Goal: Navigation & Orientation: Understand site structure

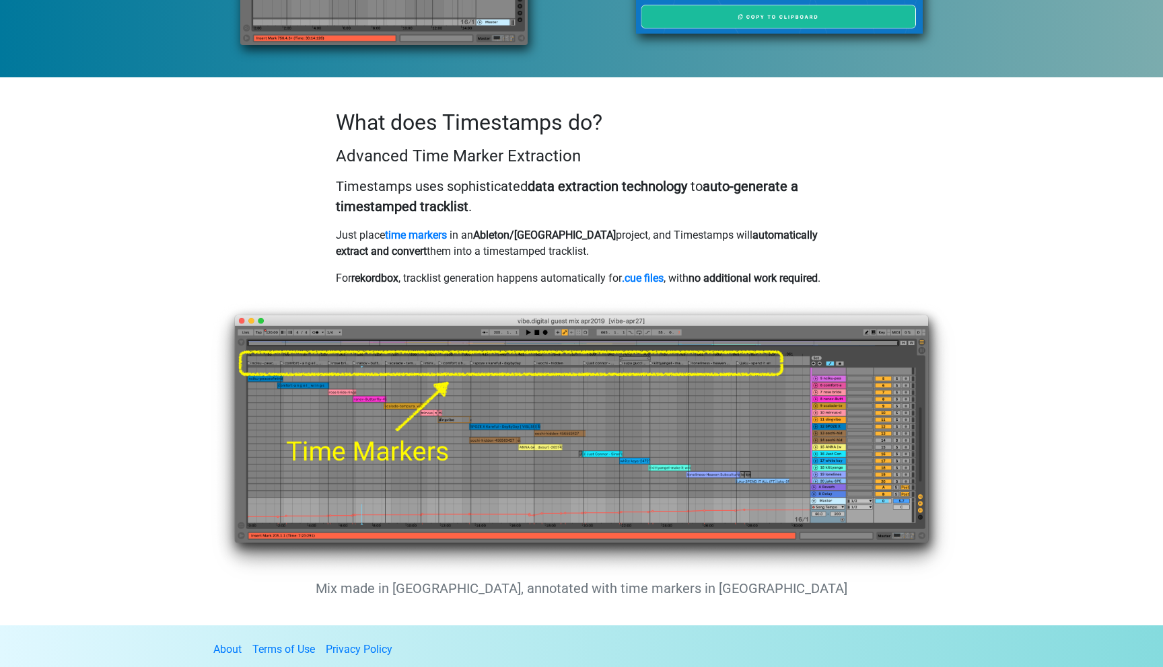
scroll to position [808, 0]
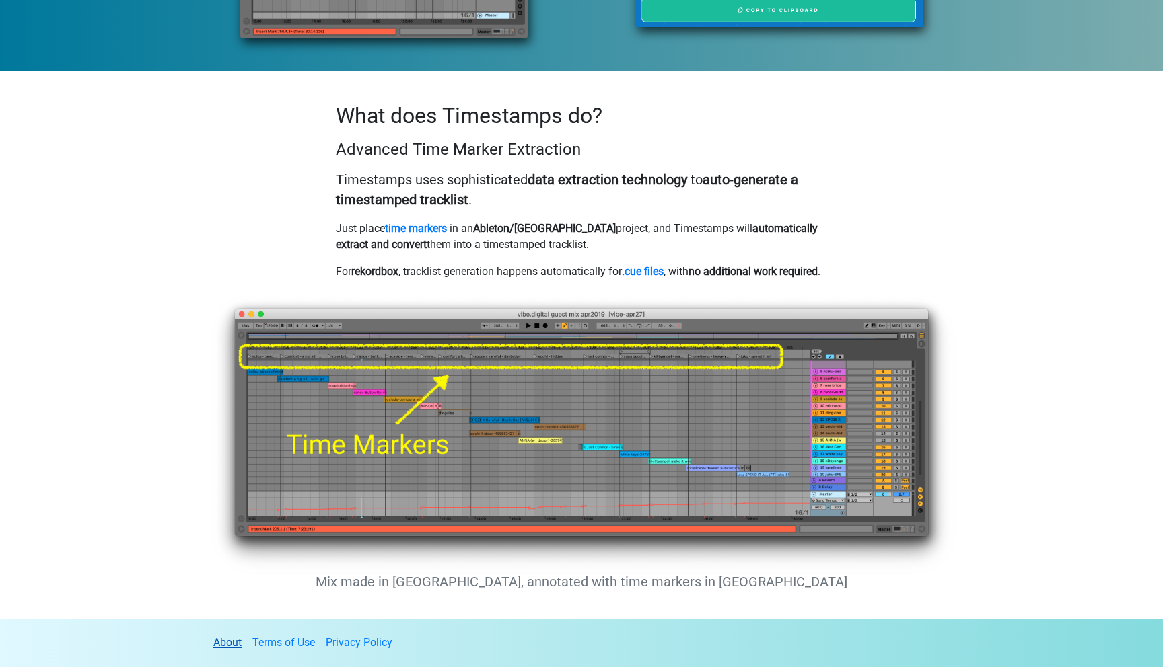
click at [220, 639] on link "About" at bounding box center [227, 642] width 28 height 13
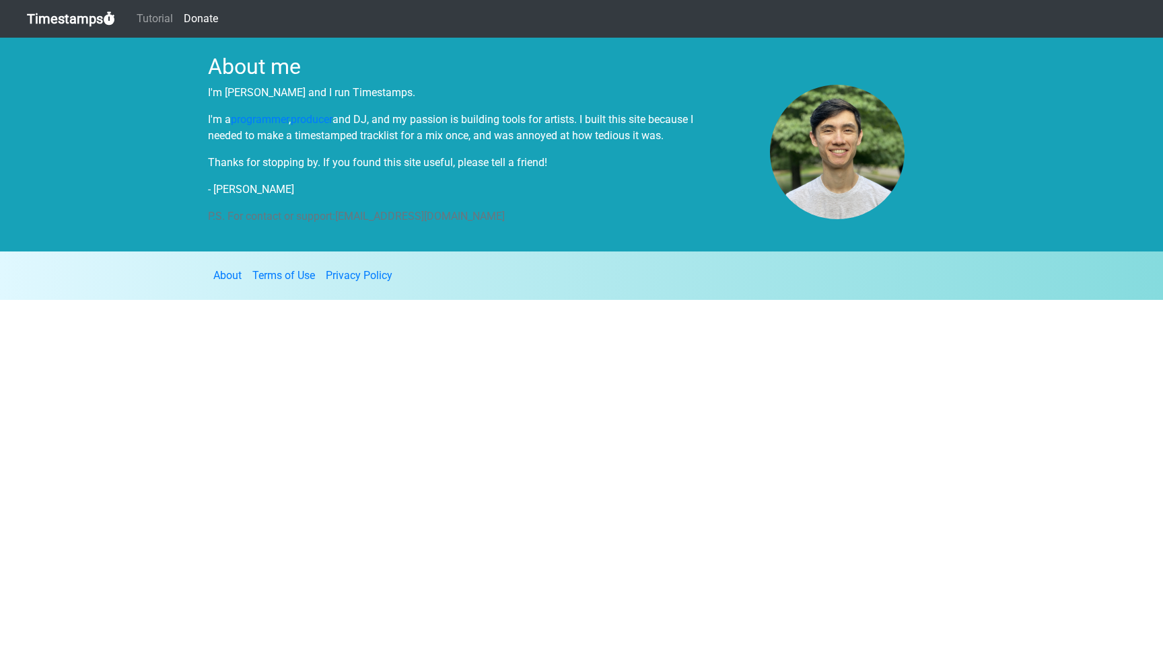
click at [155, 300] on html "Timestamps Tutorial Donate About me I'm [PERSON_NAME] and I run Timestamps. I'm…" at bounding box center [581, 150] width 1163 height 300
click at [102, 126] on section "About me I'm Mark and I run Timestamps. I'm a programmer , producer and DJ, and…" at bounding box center [581, 145] width 1163 height 214
click at [128, 153] on section "About me I'm Mark and I run Timestamps. I'm a programmer , producer and DJ, and…" at bounding box center [581, 145] width 1163 height 214
